Goal: Transaction & Acquisition: Purchase product/service

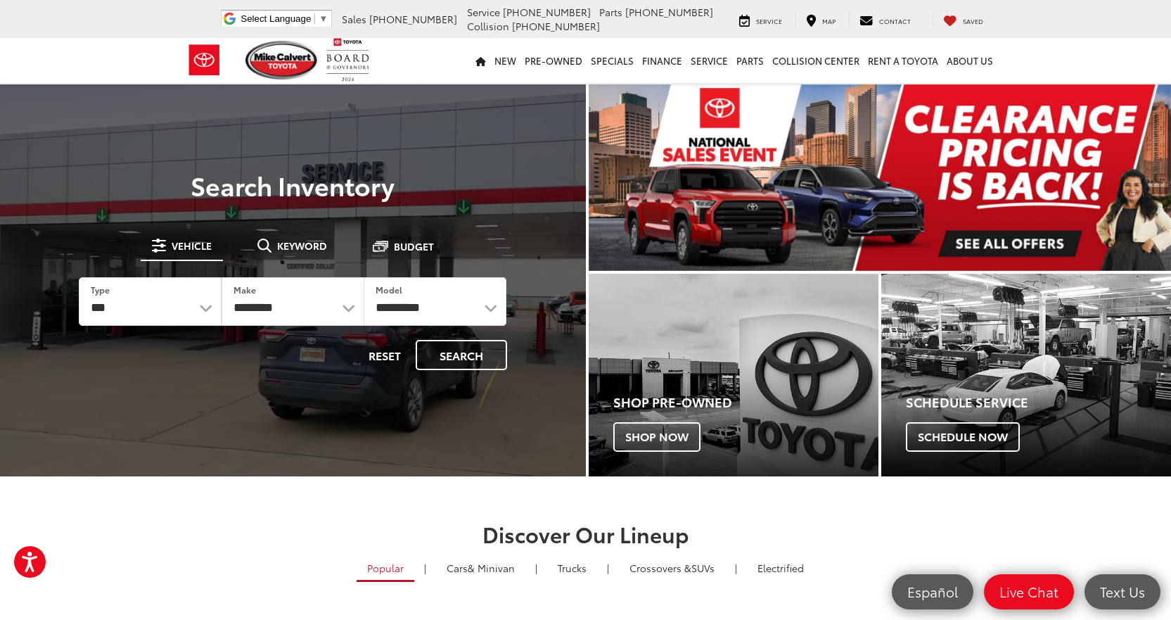
select select "******"
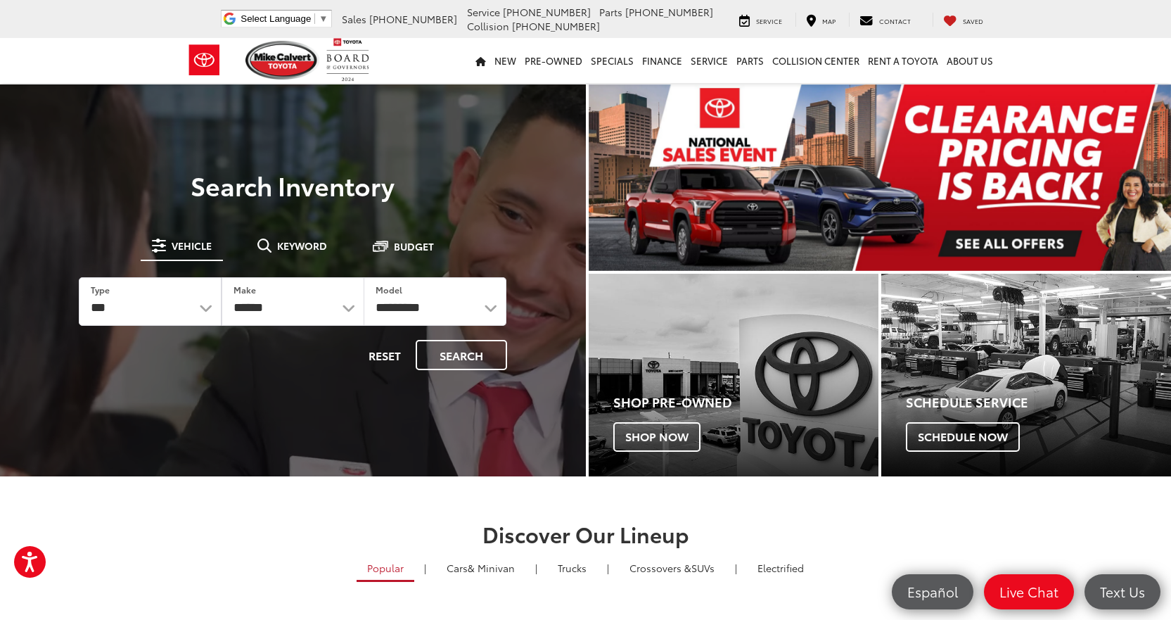
click at [222, 278] on select "**********" at bounding box center [292, 301] width 141 height 47
click at [489, 303] on select "**********" at bounding box center [435, 301] width 143 height 49
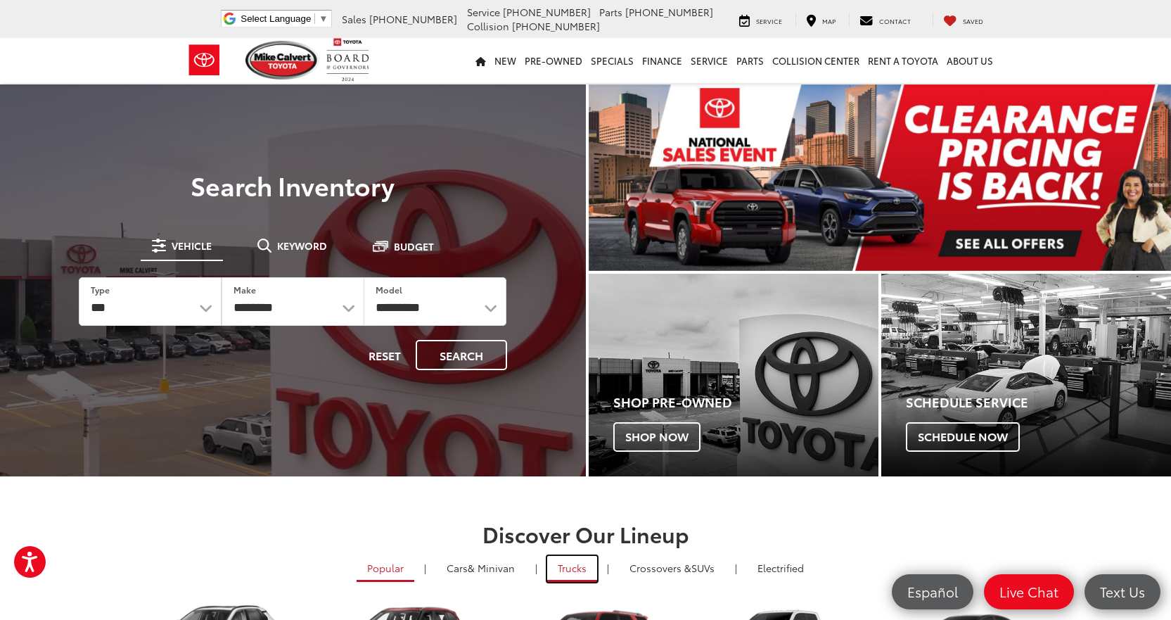
click at [569, 570] on link "Trucks" at bounding box center [572, 569] width 50 height 26
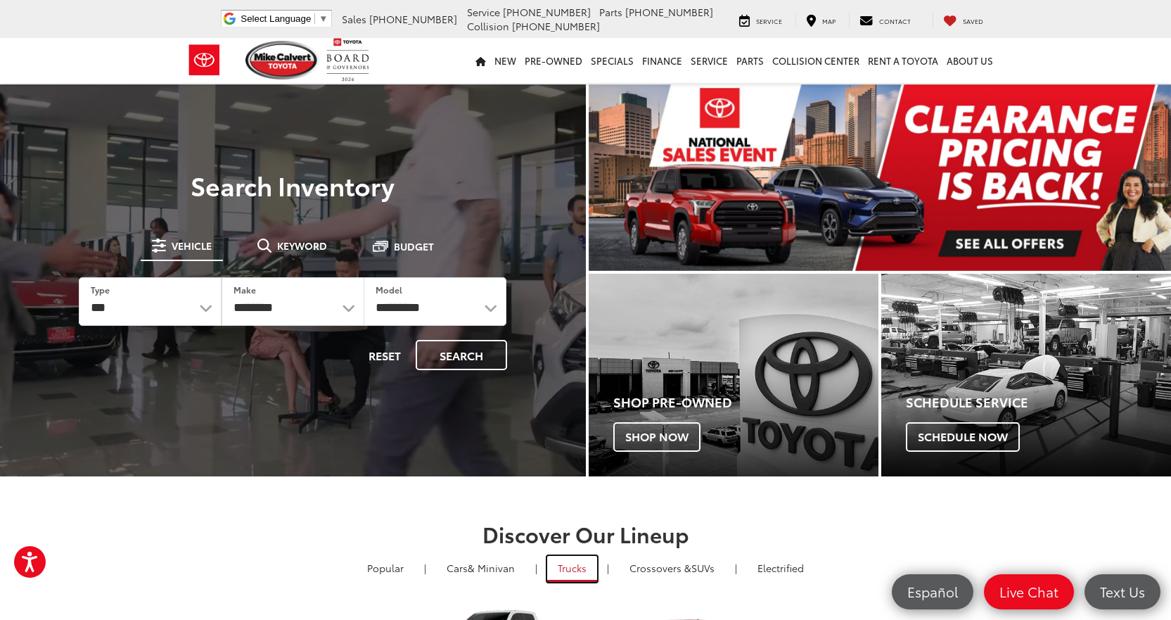
click at [573, 572] on link "Trucks" at bounding box center [572, 569] width 50 height 26
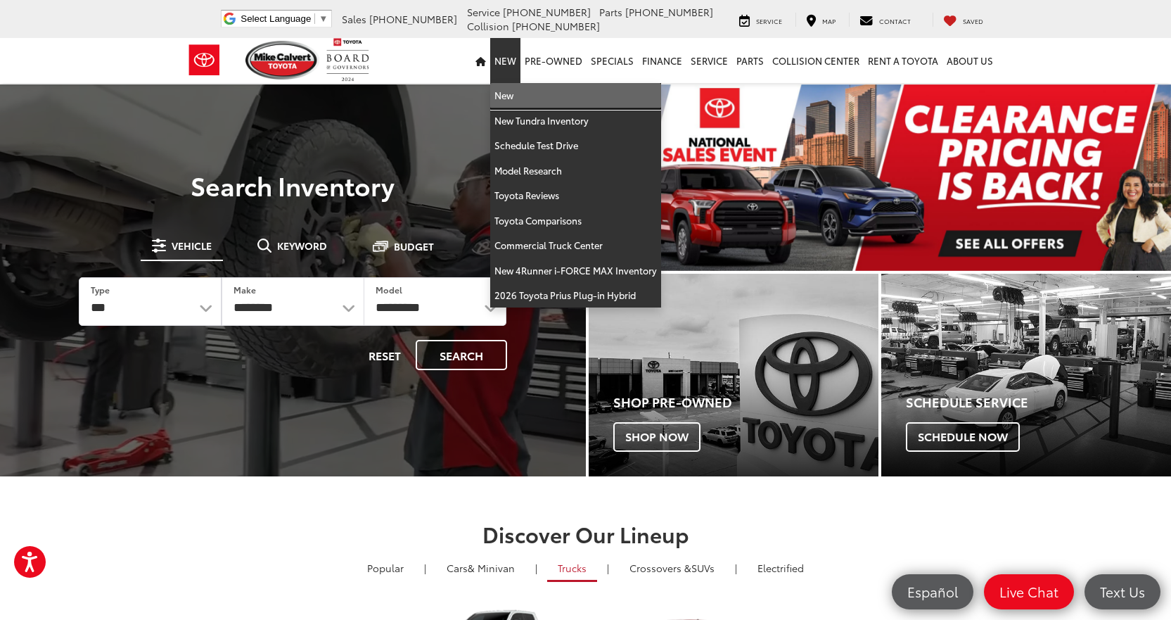
click at [510, 94] on link "New" at bounding box center [575, 95] width 171 height 25
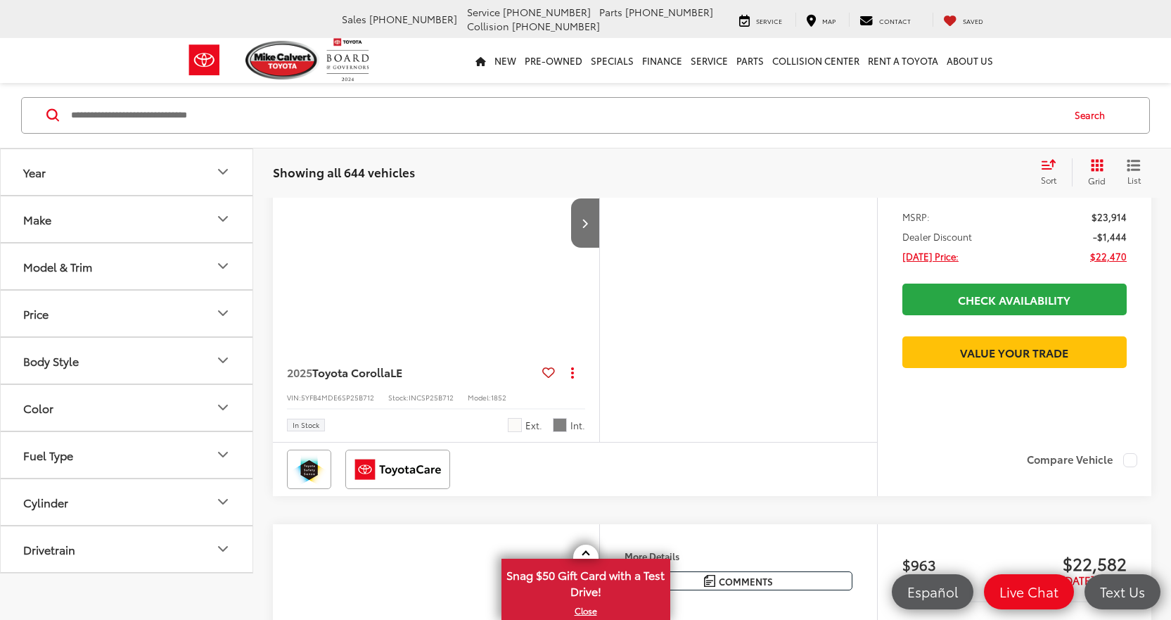
scroll to position [127, 0]
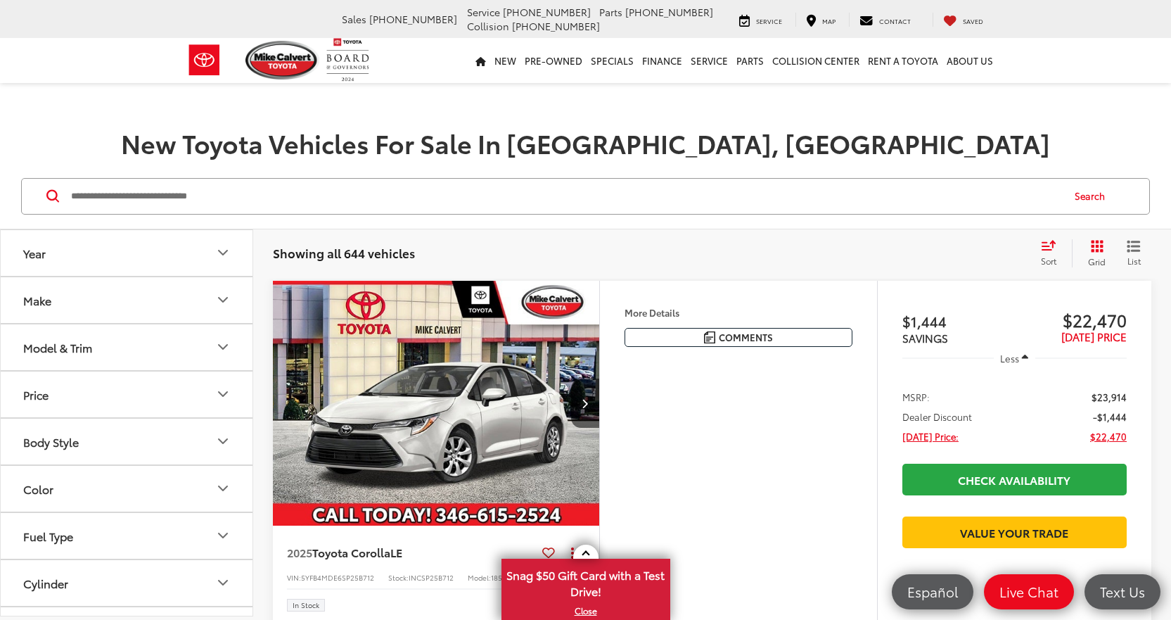
click at [221, 346] on icon "Model & Trim" at bounding box center [223, 347] width 8 height 4
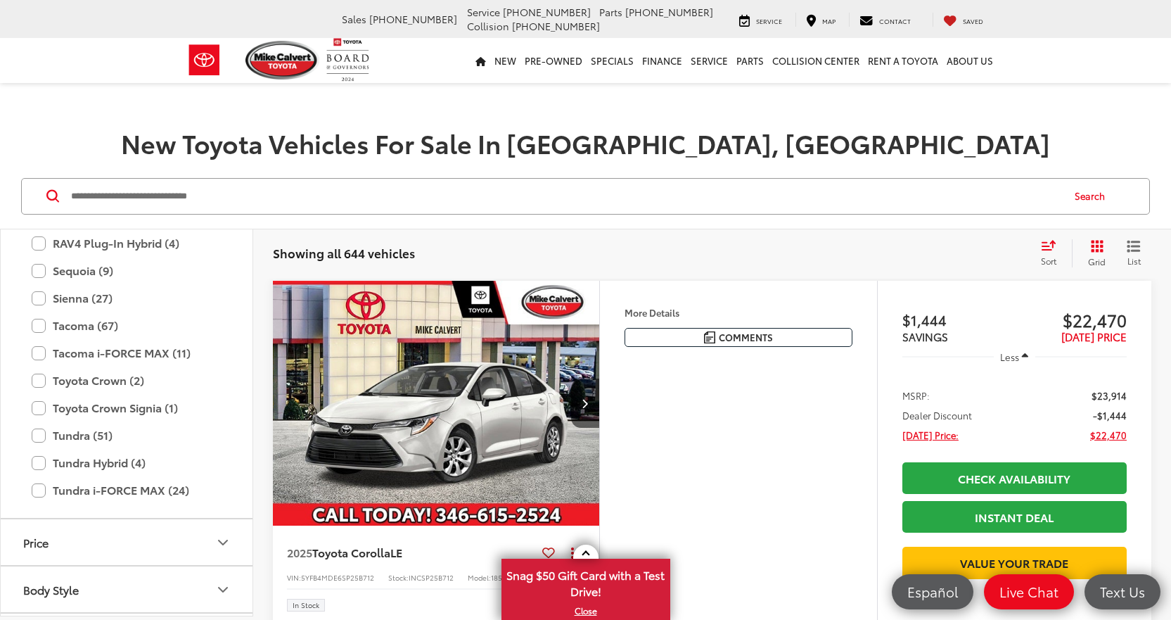
scroll to position [788, 0]
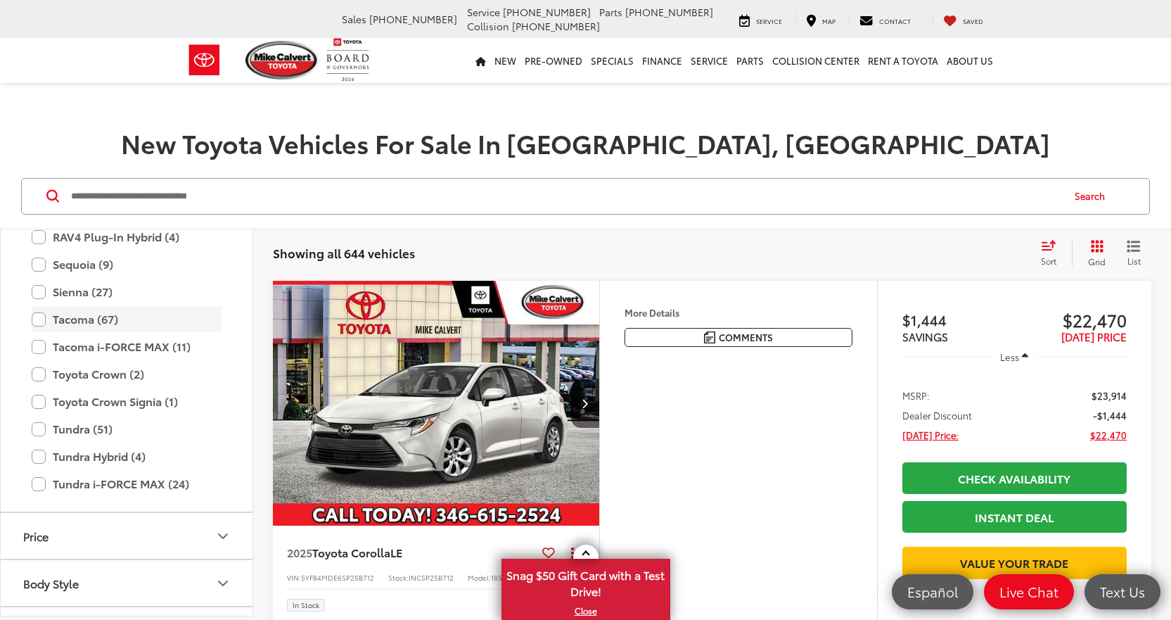
click at [40, 316] on label "Tacoma (67)" at bounding box center [127, 319] width 190 height 25
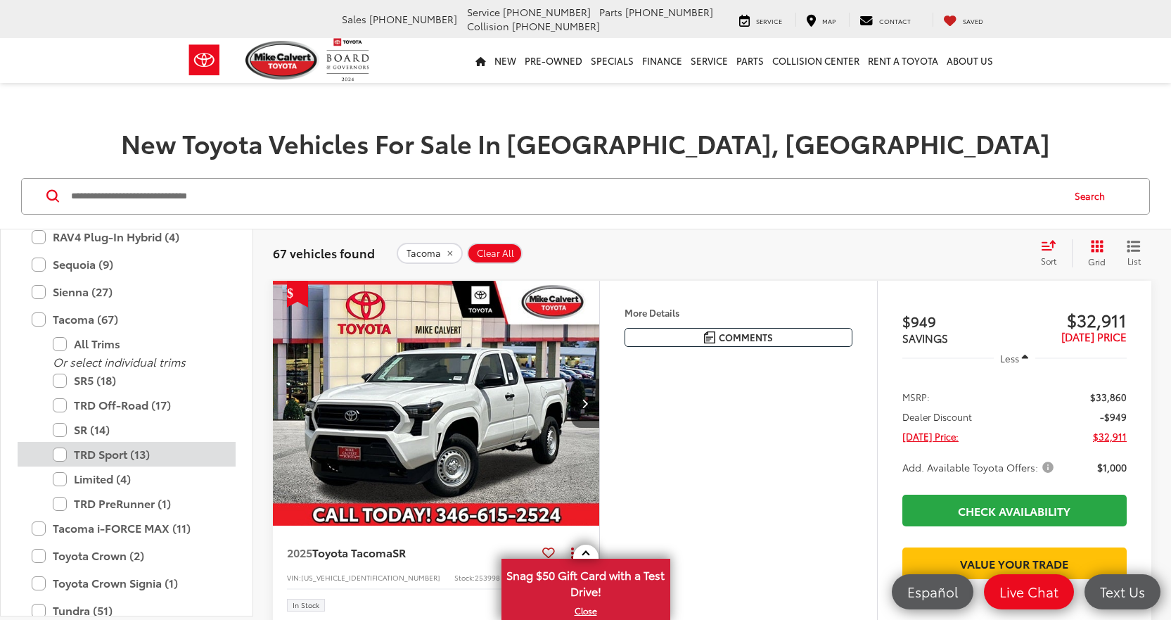
click at [58, 455] on label "TRD Sport (13)" at bounding box center [137, 454] width 169 height 25
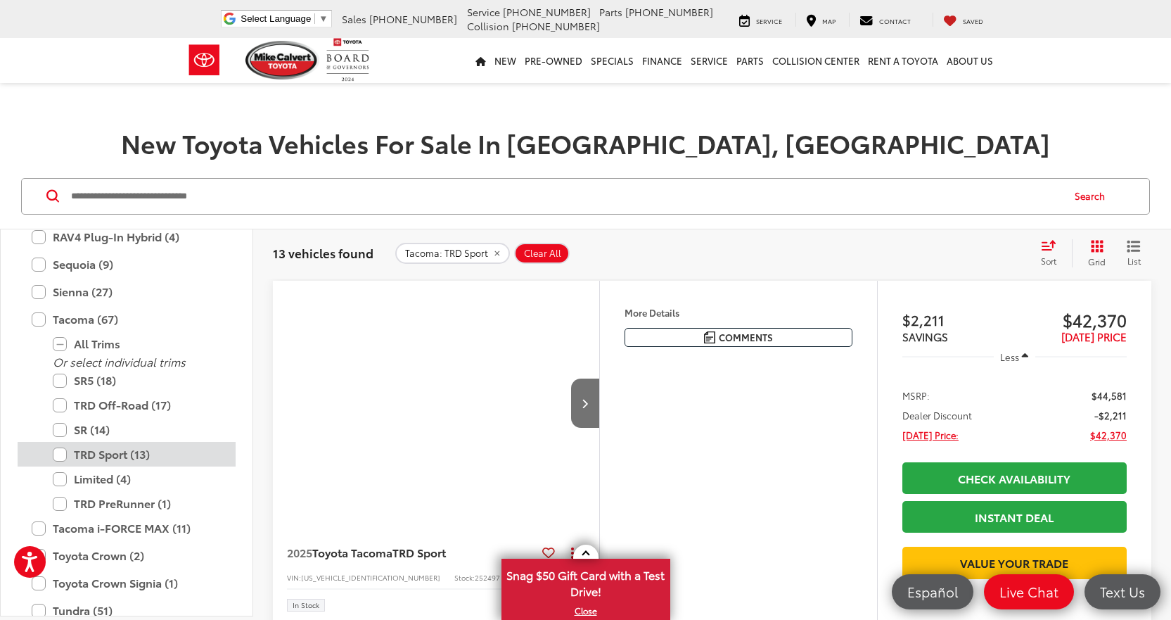
click at [62, 455] on label "TRD Sport (13)" at bounding box center [137, 454] width 169 height 25
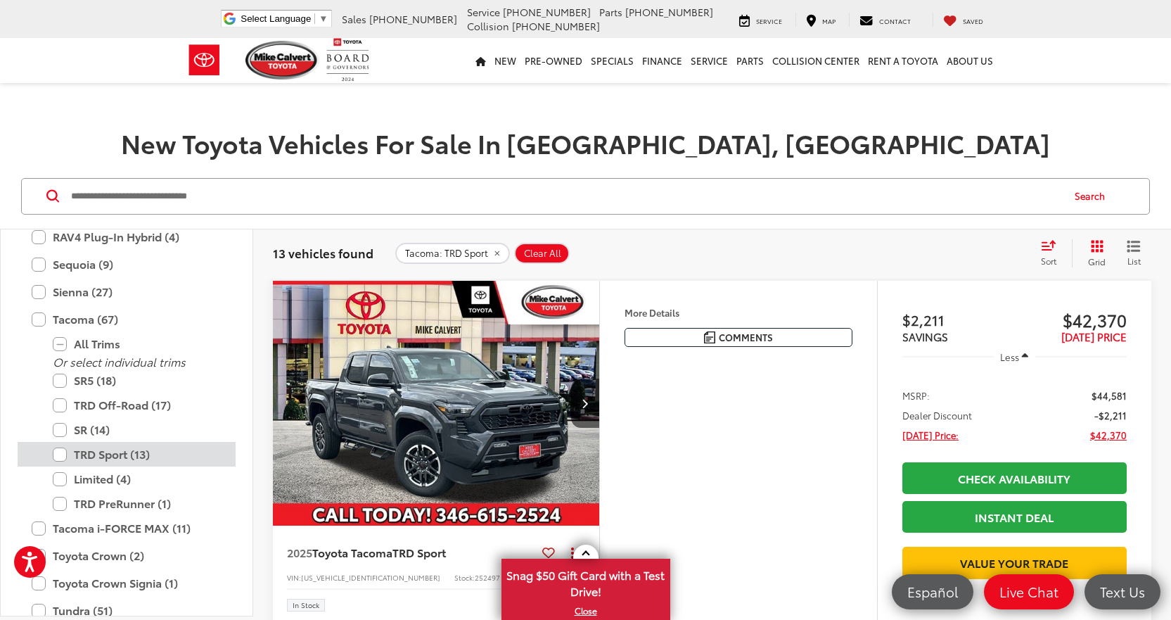
click at [63, 454] on label "TRD Sport (13)" at bounding box center [137, 454] width 169 height 25
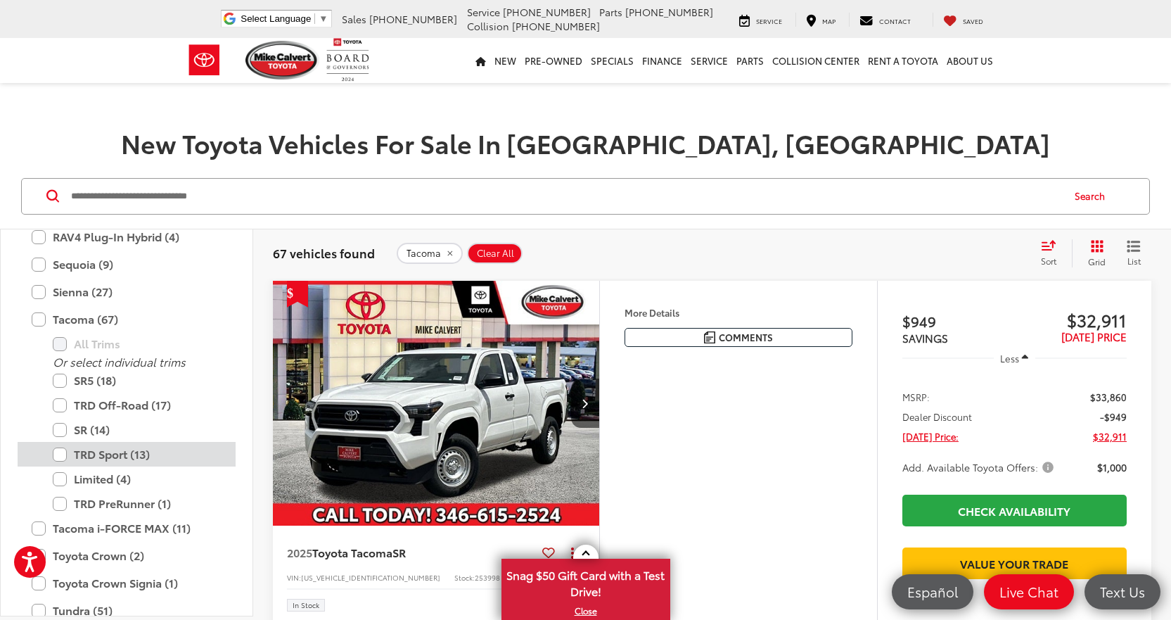
click at [60, 456] on label "TRD Sport (13)" at bounding box center [137, 454] width 169 height 25
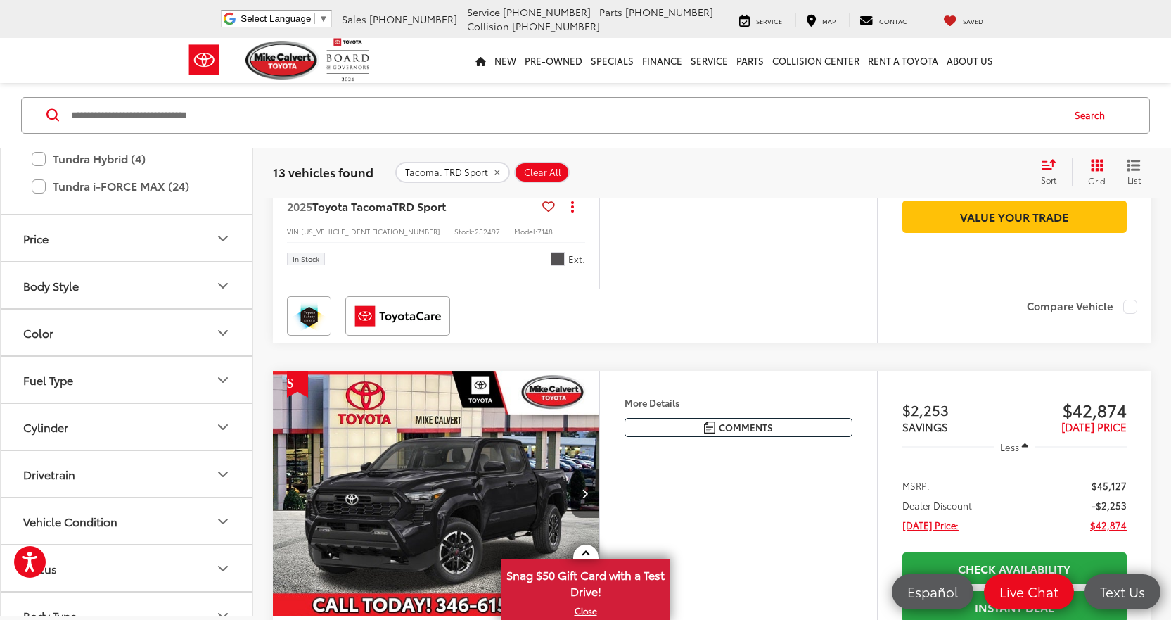
scroll to position [1031, 0]
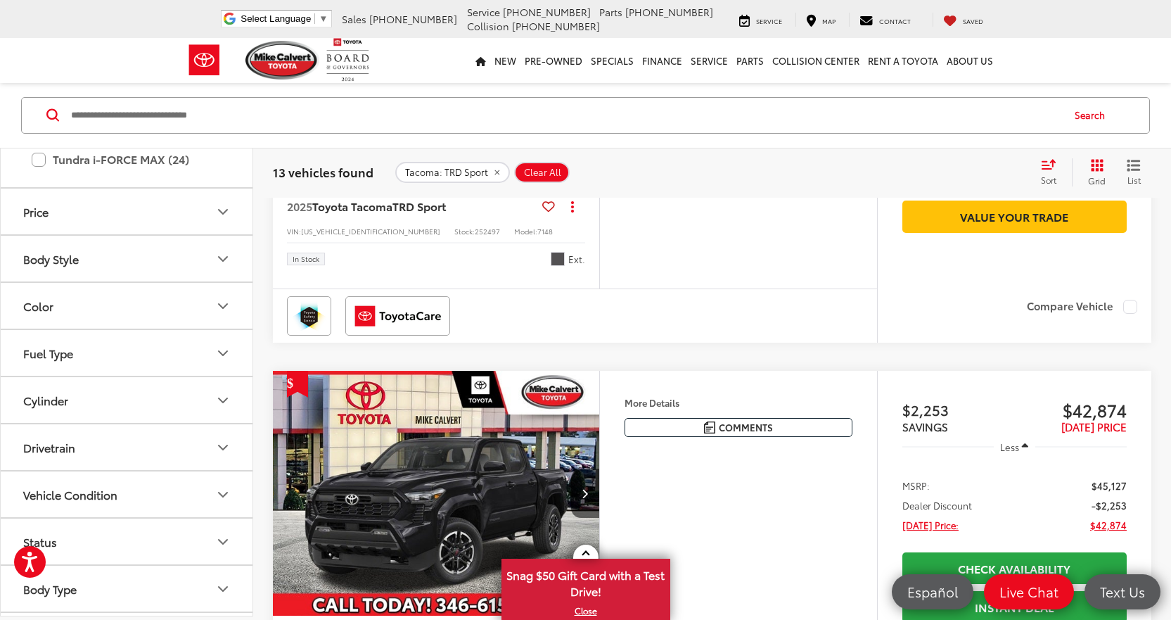
click at [223, 303] on icon "Color" at bounding box center [223, 305] width 17 height 17
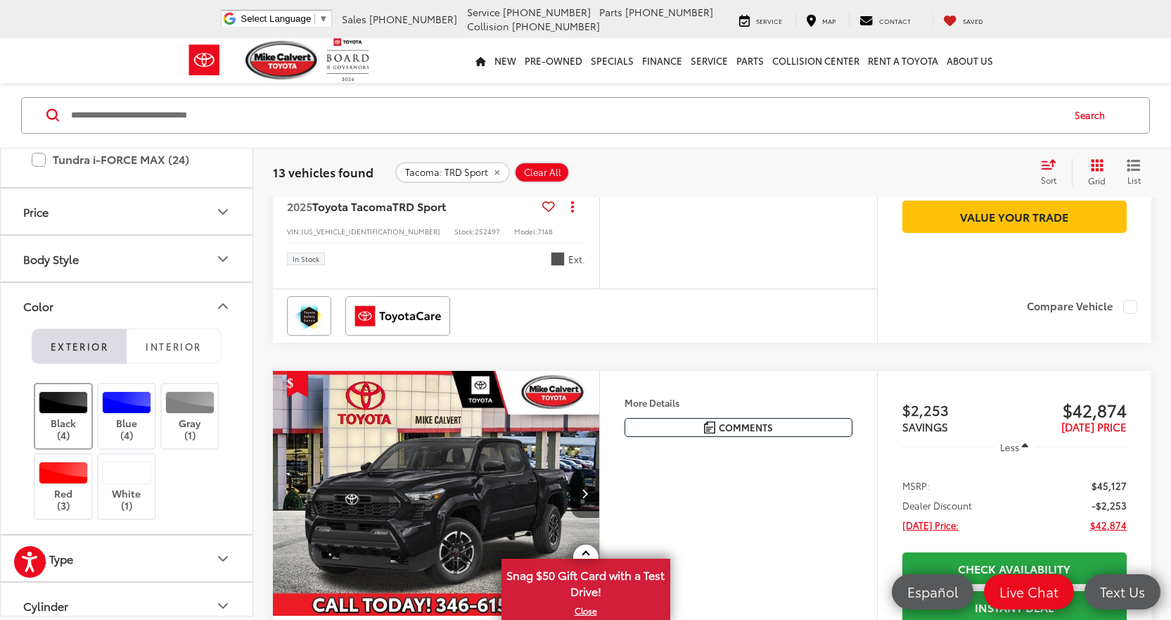
click at [75, 402] on div at bounding box center [64, 402] width 50 height 23
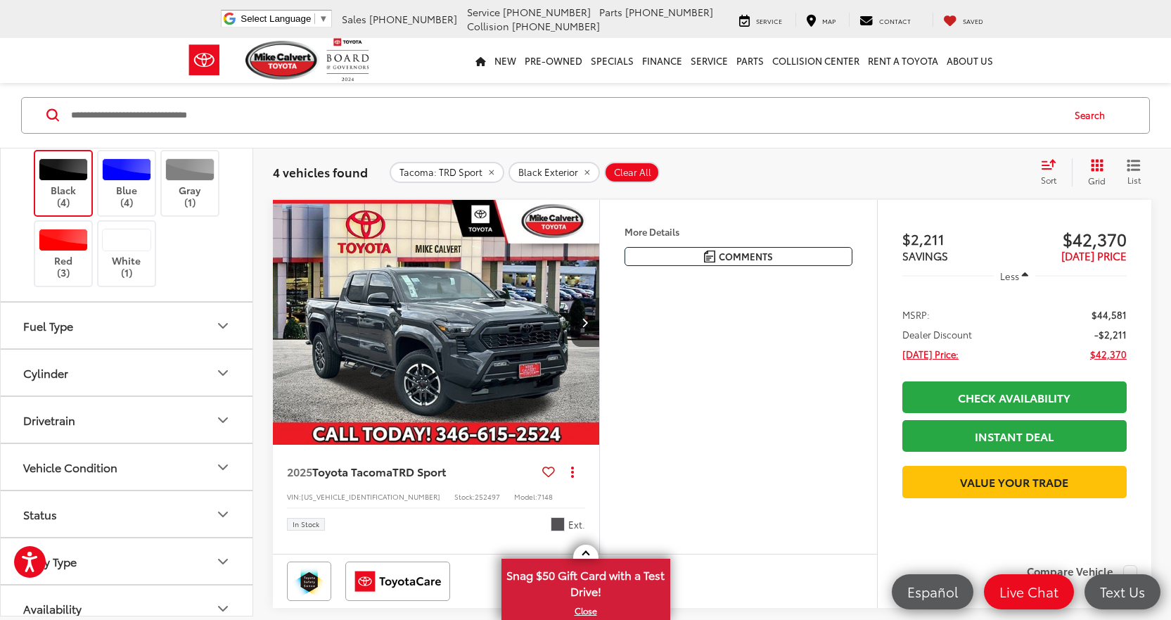
scroll to position [1273, 0]
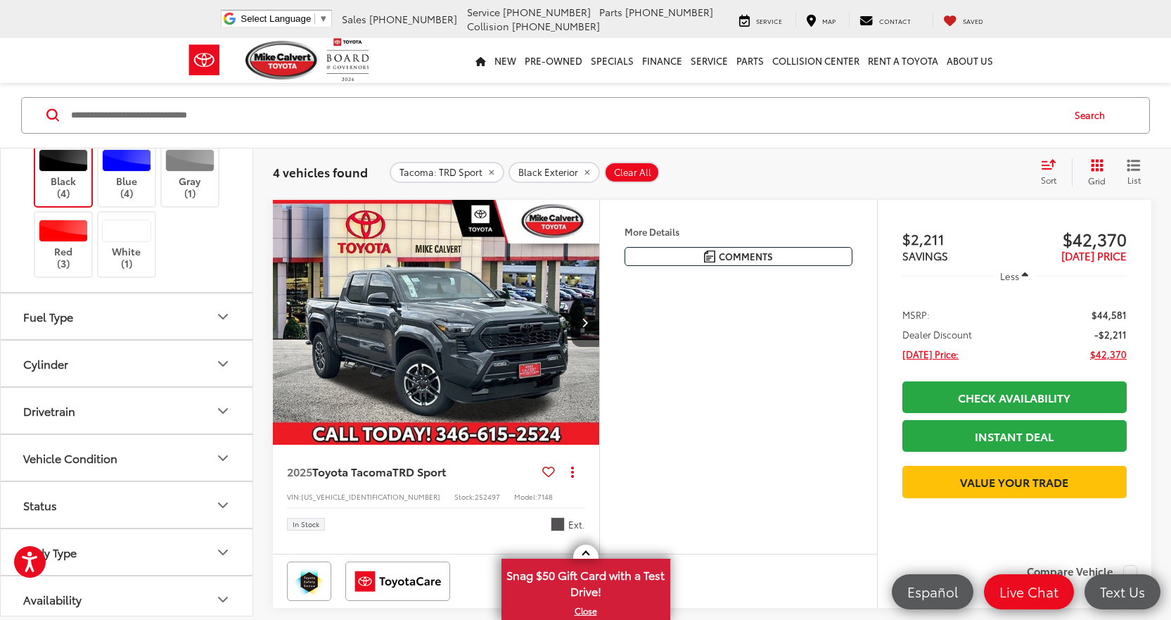
click at [224, 407] on icon "Drivetrain" at bounding box center [223, 410] width 17 height 17
click at [27, 467] on label "RWD (2)" at bounding box center [48, 468] width 60 height 23
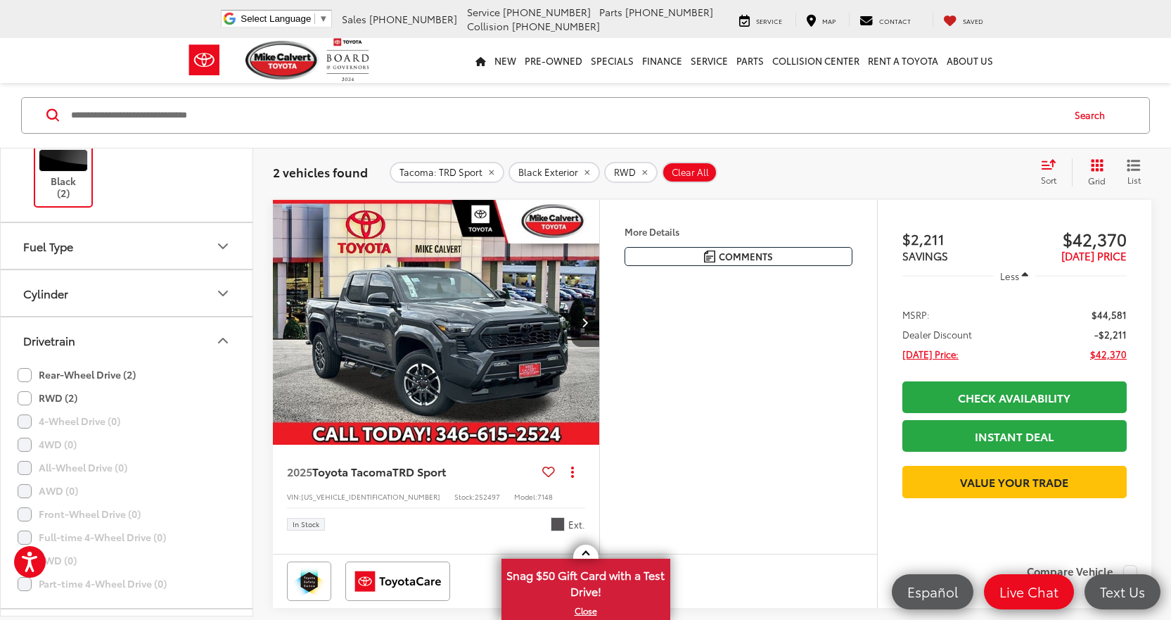
click at [27, 376] on label "Rear-Wheel Drive (2)" at bounding box center [77, 375] width 118 height 23
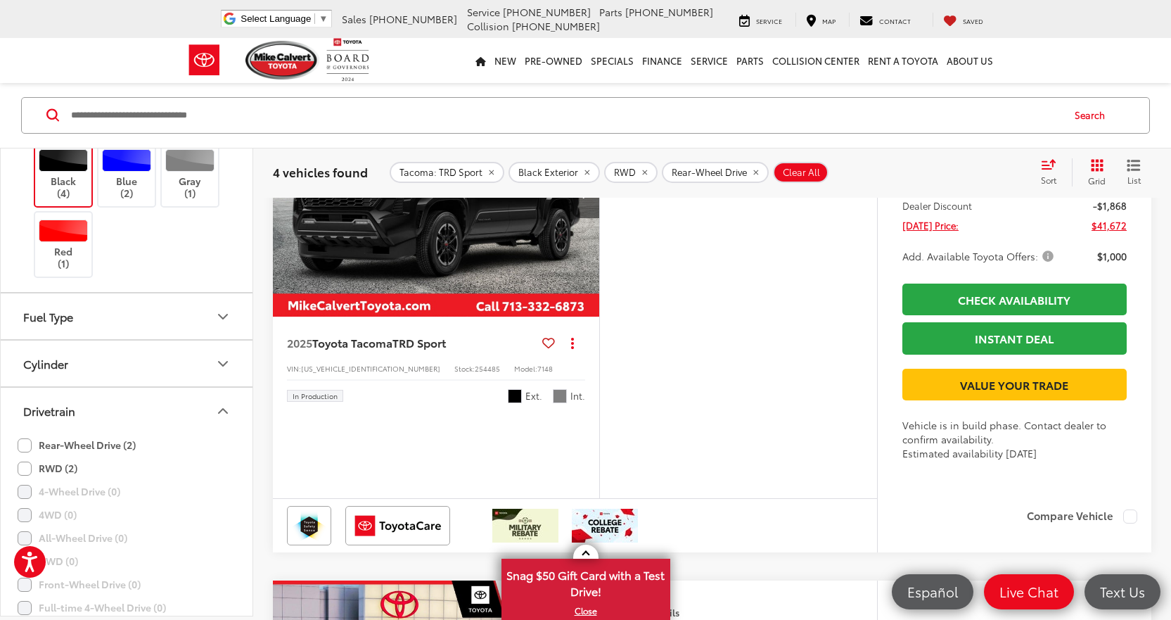
scroll to position [1255, 0]
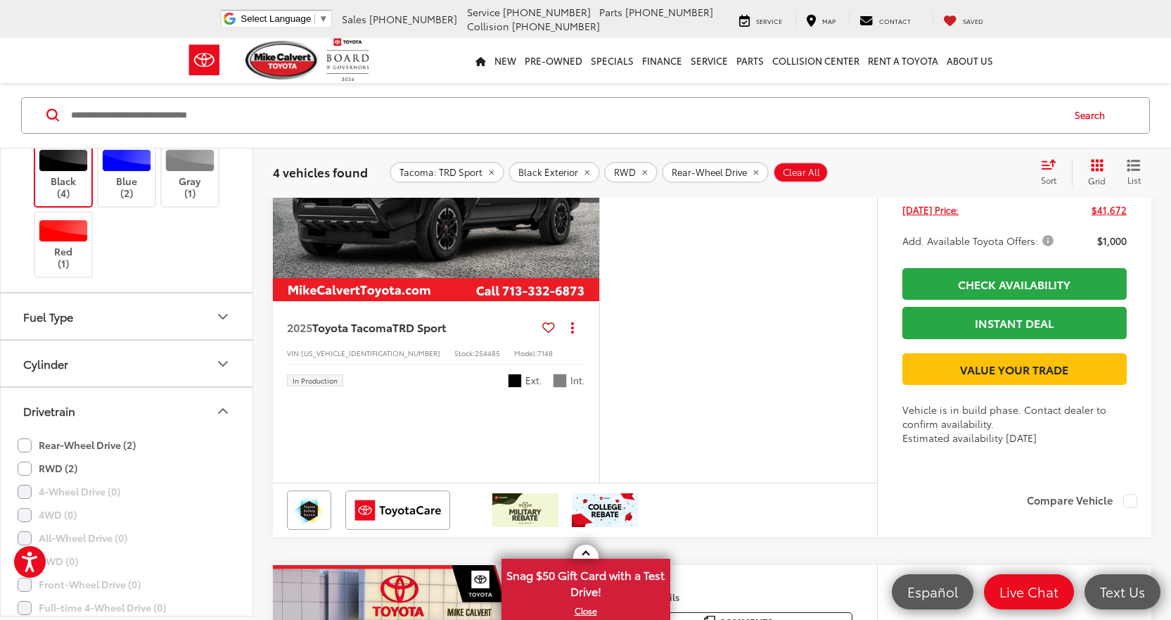
click at [1047, 248] on span "Add. Available Toyota Offers:" at bounding box center [979, 240] width 154 height 14
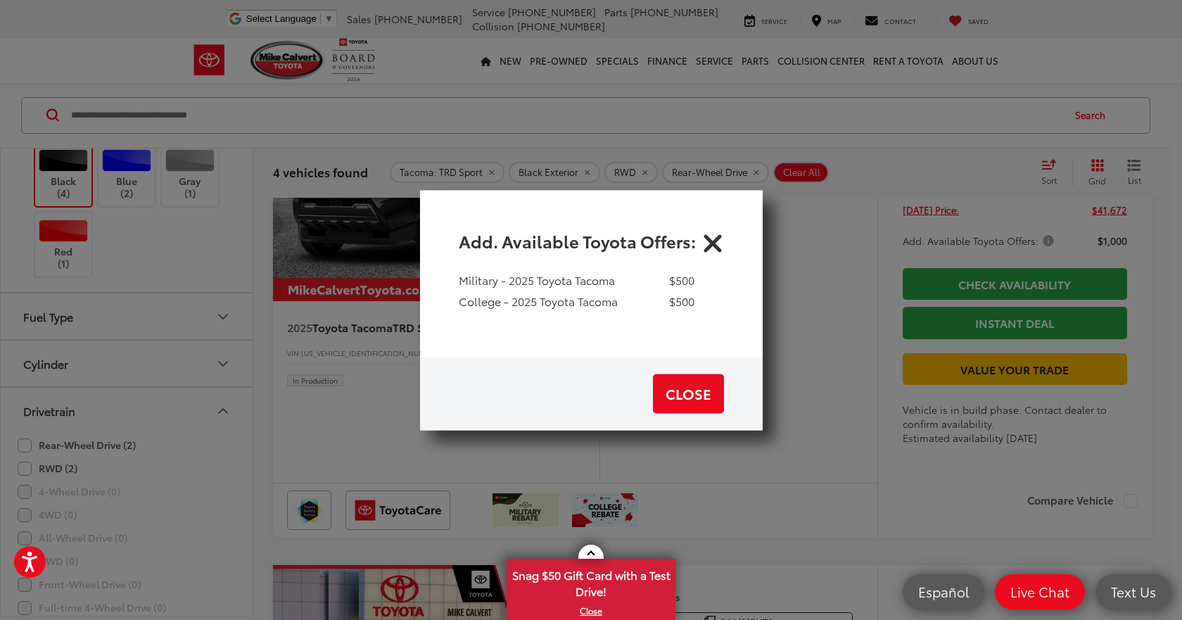
click at [708, 241] on icon "Close" at bounding box center [712, 240] width 23 height 23
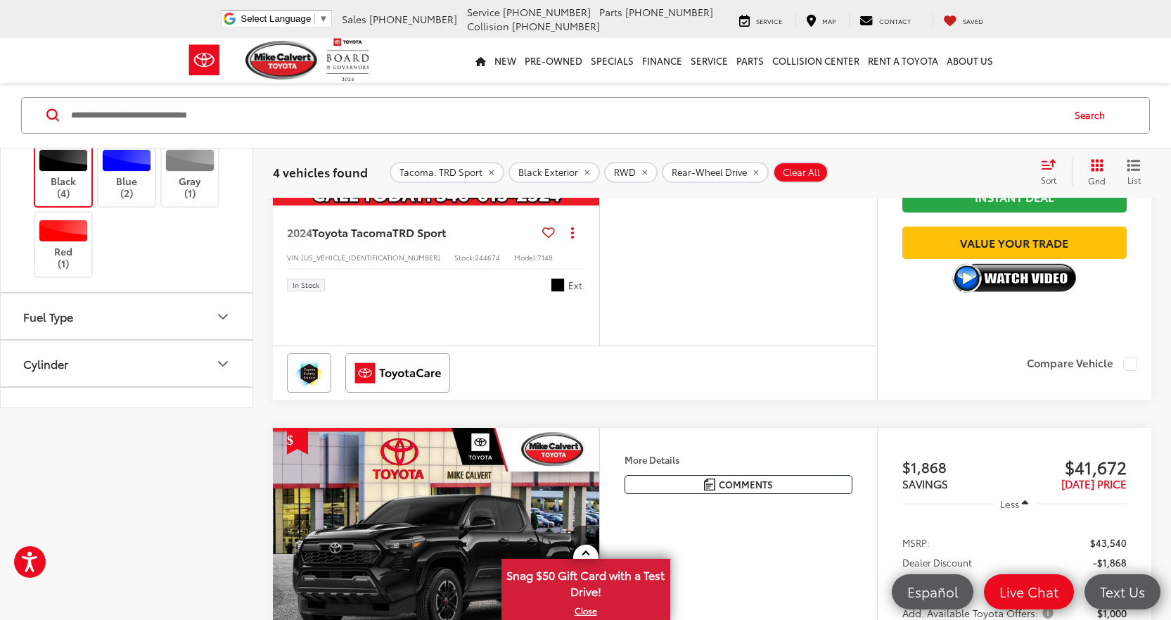
scroll to position [0, 0]
